Goal: Navigation & Orientation: Go to known website

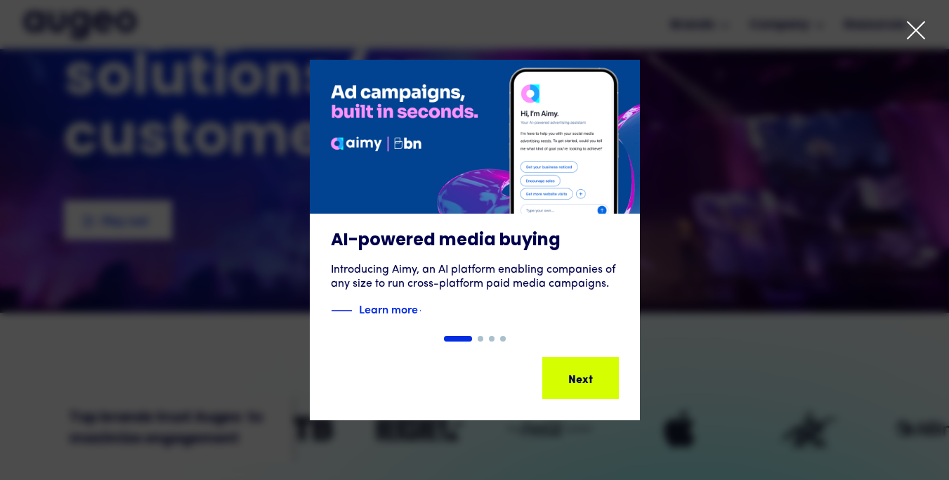
click at [914, 33] on icon at bounding box center [915, 30] width 21 height 21
